Goal: Task Accomplishment & Management: Manage account settings

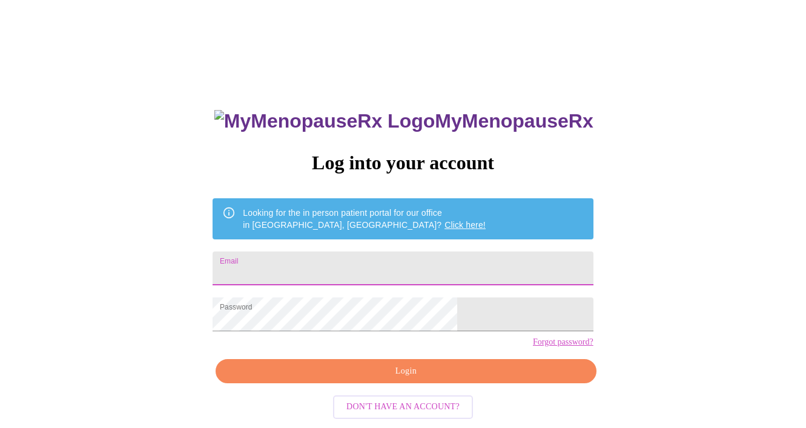
click at [381, 263] on input "Email" at bounding box center [402, 269] width 380 height 34
type input "[EMAIL_ADDRESS][DOMAIN_NAME]"
click at [386, 379] on span "Login" at bounding box center [405, 371] width 352 height 15
